Goal: Feedback & Contribution: Submit feedback/report problem

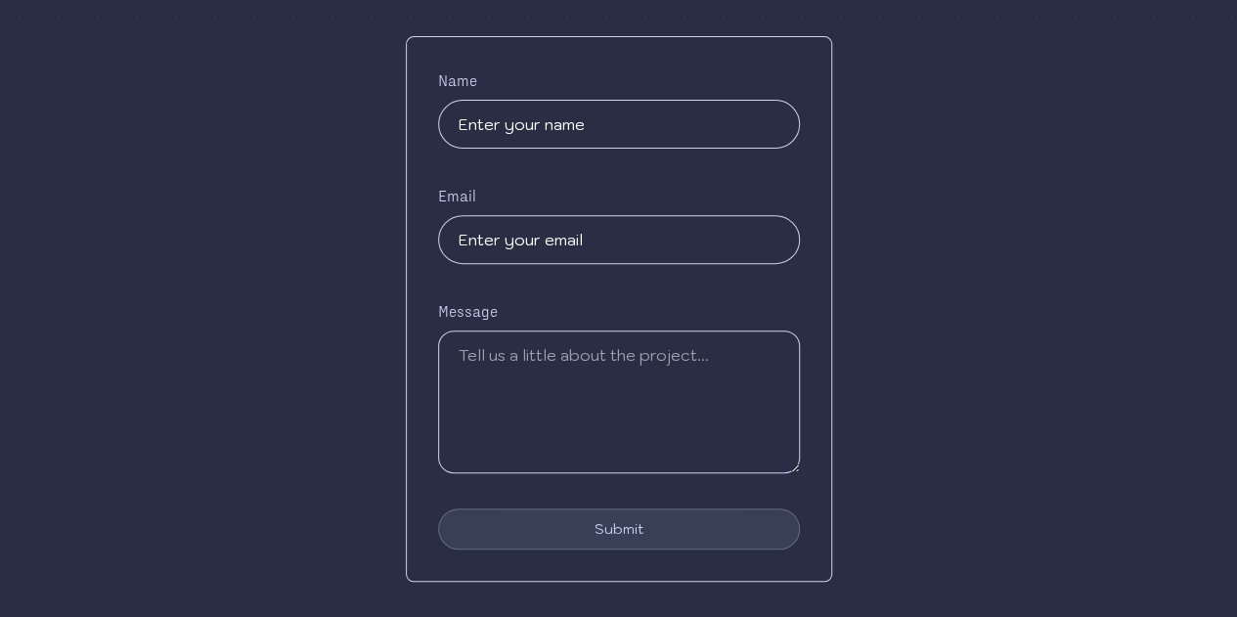
scroll to position [307, 0]
click at [581, 118] on input "text" at bounding box center [619, 125] width 362 height 49
type input "[PERSON_NAME]"
click at [527, 232] on input "email" at bounding box center [619, 240] width 362 height 49
type input "[EMAIL_ADDRESS][DOMAIN_NAME]"
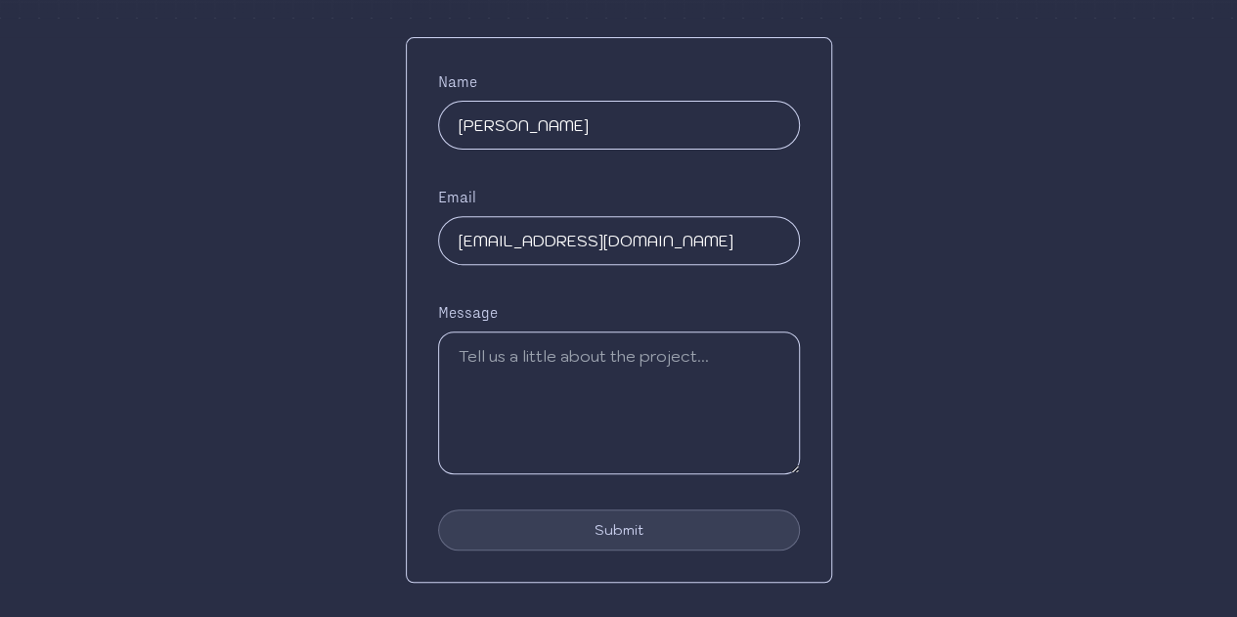
click at [592, 362] on textarea at bounding box center [619, 403] width 362 height 143
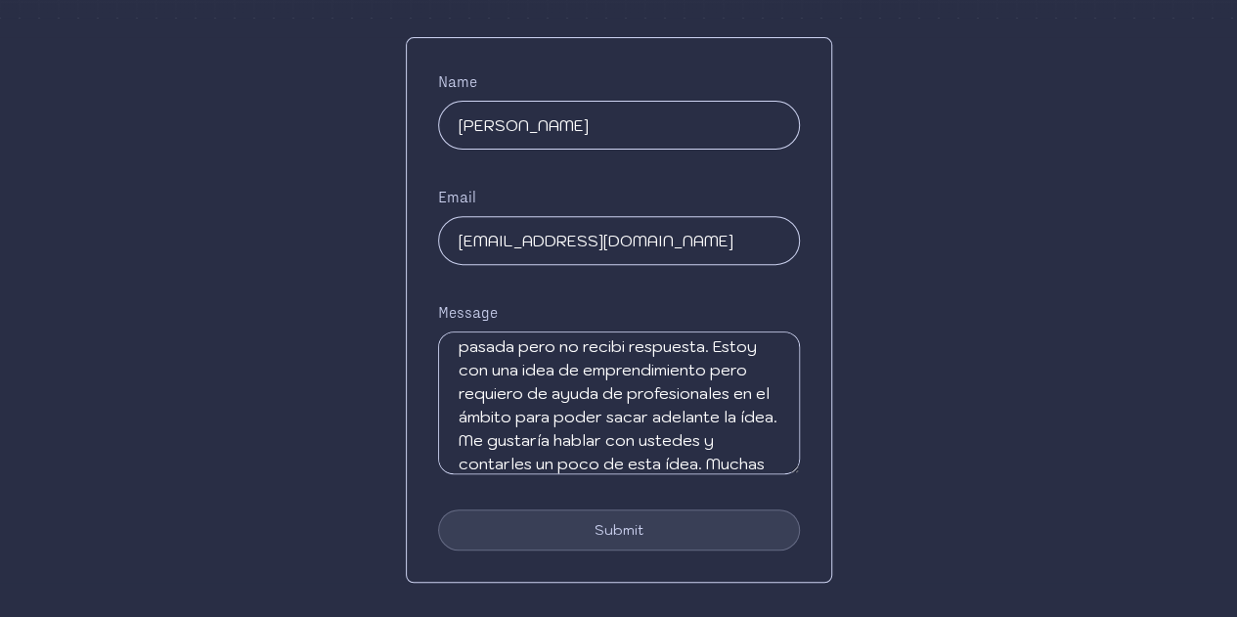
scroll to position [57, 0]
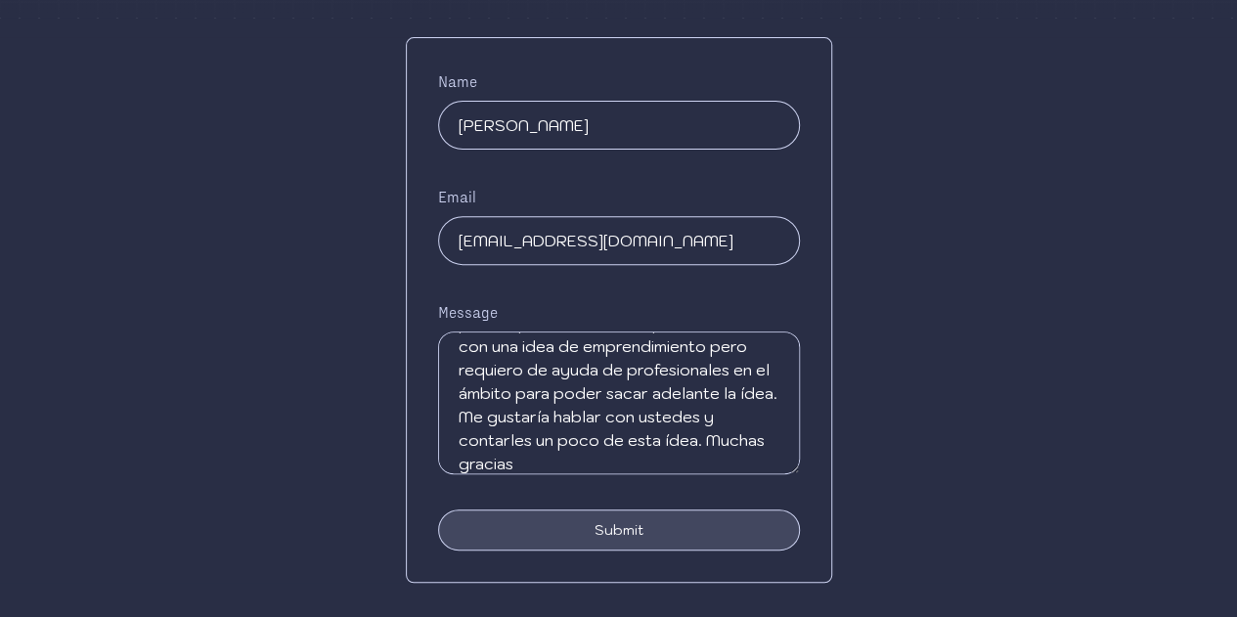
type textarea "Buenos dias. Envie un mail la semana pasada pero no recibi respuesta. Estoy con…"
click at [565, 523] on button "Submit" at bounding box center [619, 530] width 362 height 41
